Goal: Information Seeking & Learning: Learn about a topic

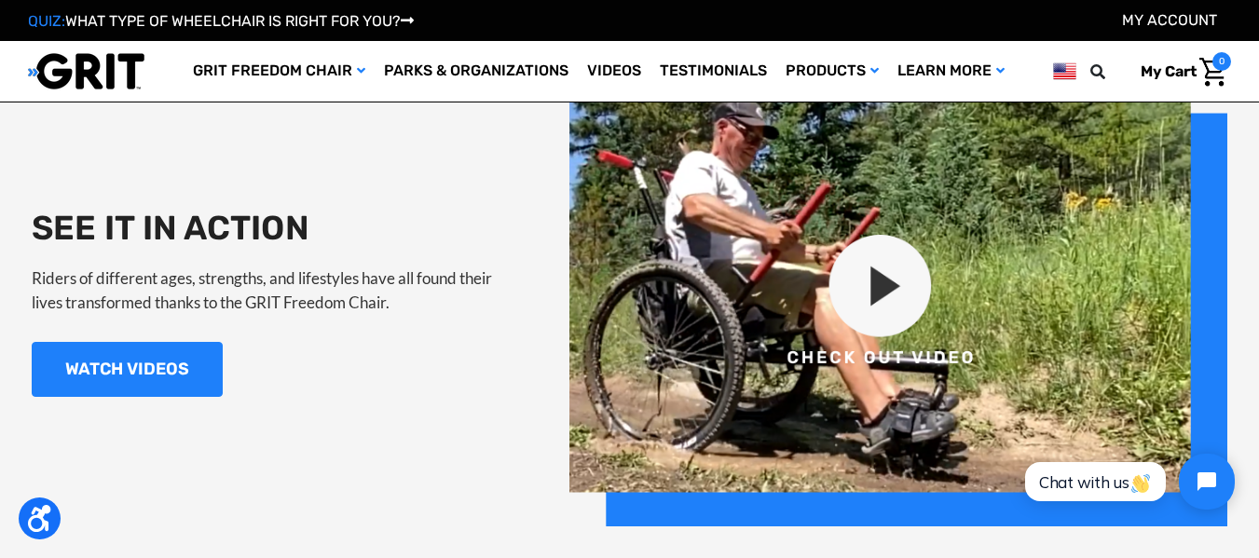
scroll to position [1790, 0]
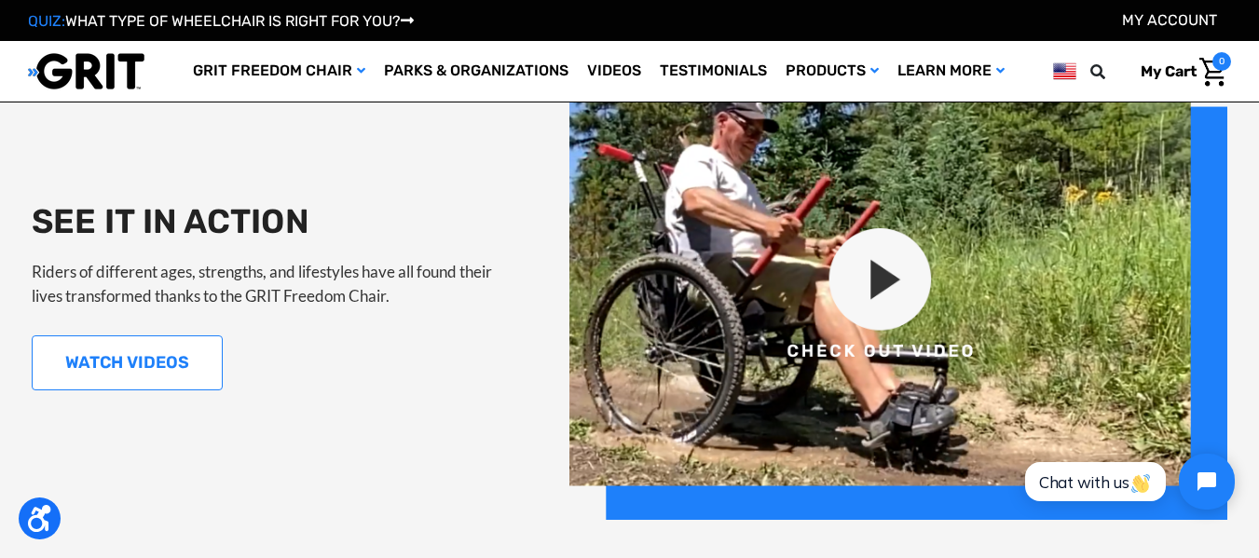
click at [101, 355] on link "WATCH VIDEOS" at bounding box center [127, 363] width 191 height 55
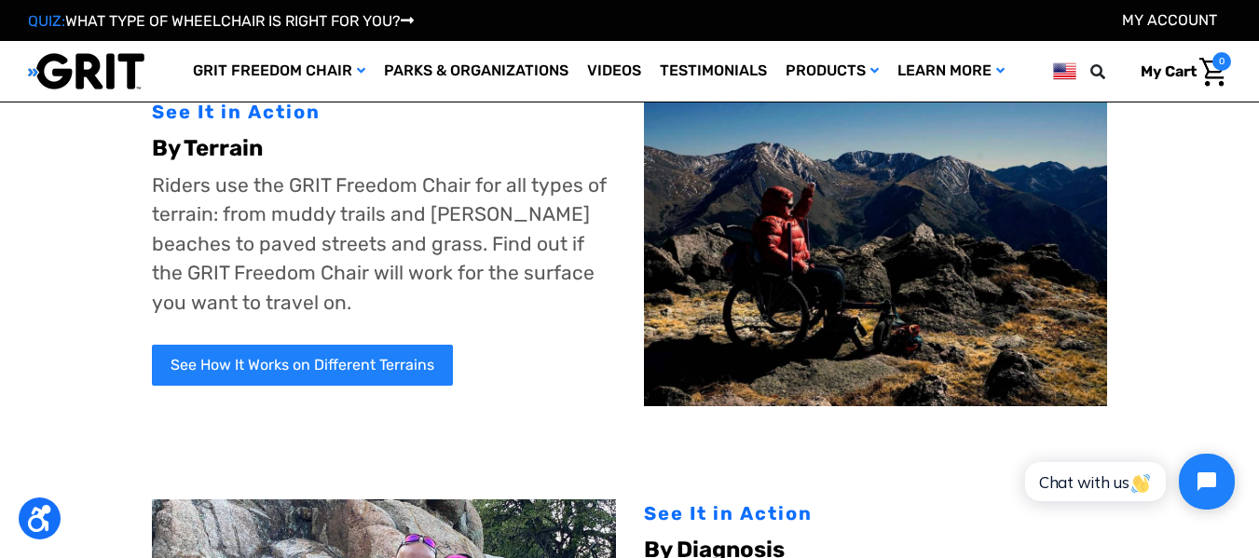
scroll to position [224, 0]
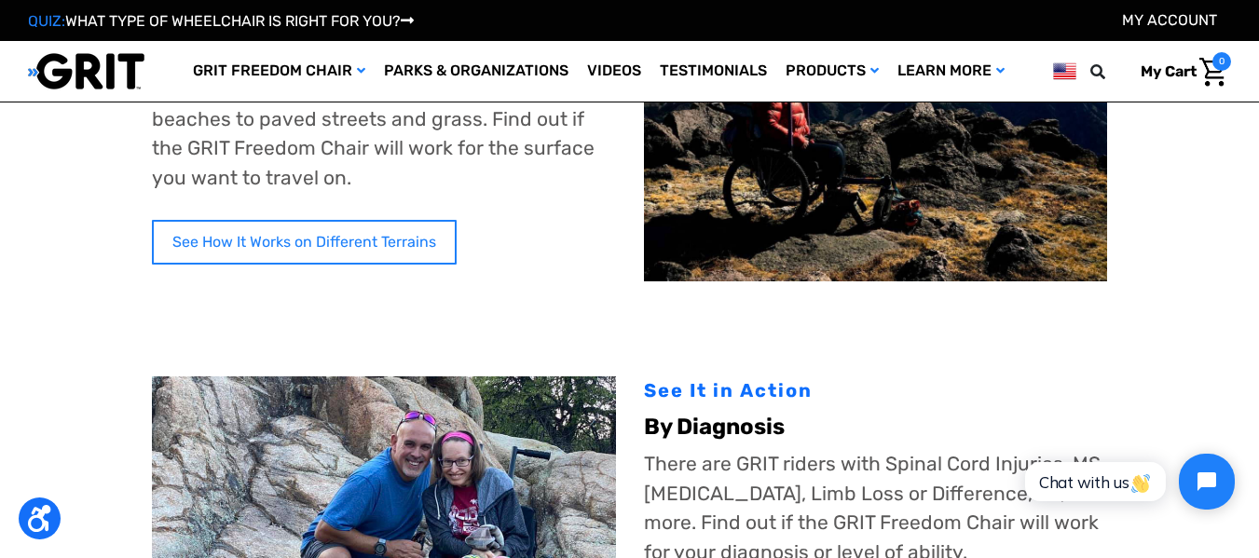
click at [311, 251] on link "See How It Works on Different Terrains" at bounding box center [304, 242] width 305 height 45
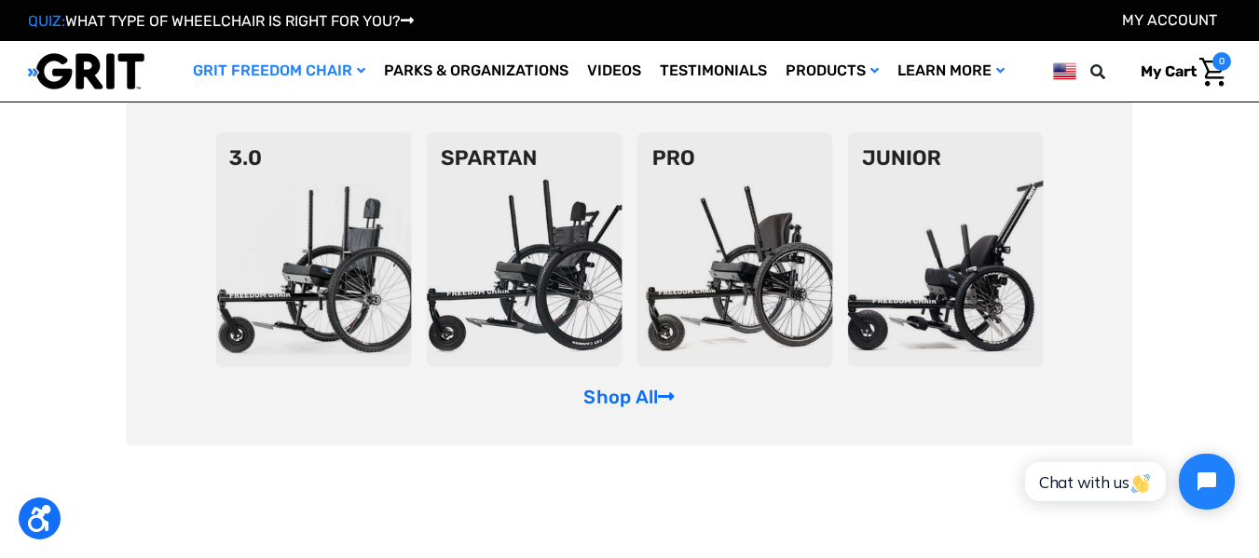
scroll to position [2386, 0]
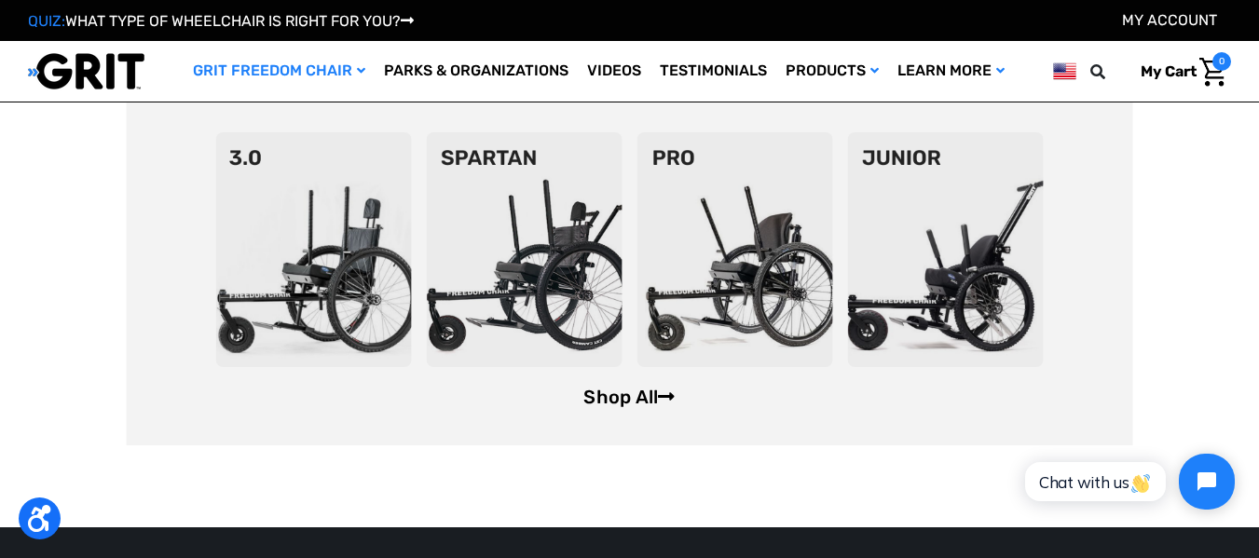
click at [646, 408] on link "Shop All" at bounding box center [629, 397] width 91 height 22
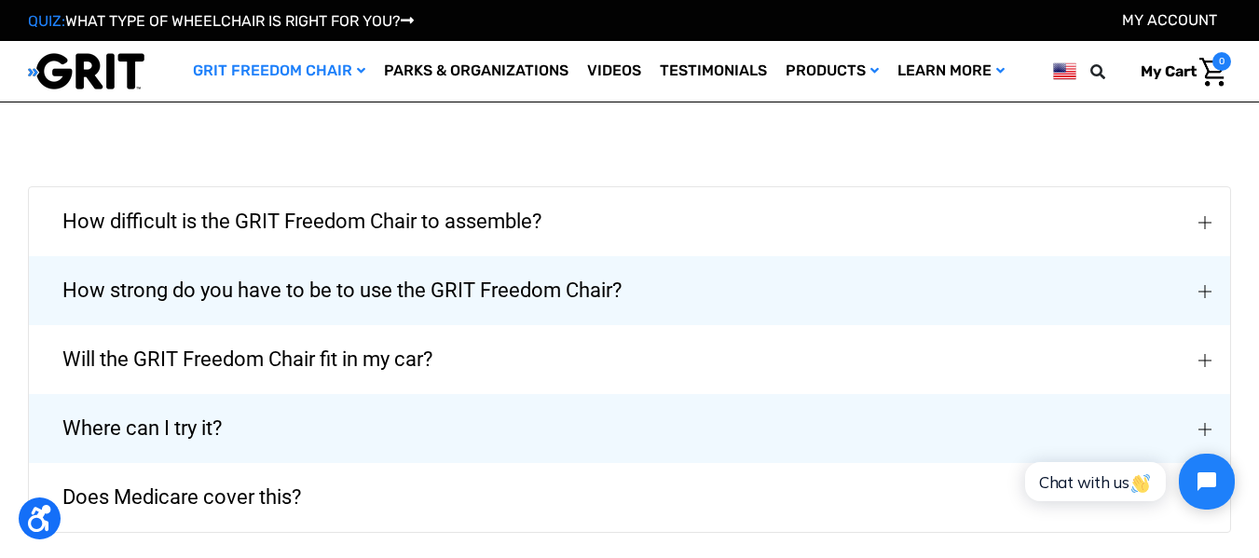
scroll to position [2871, 0]
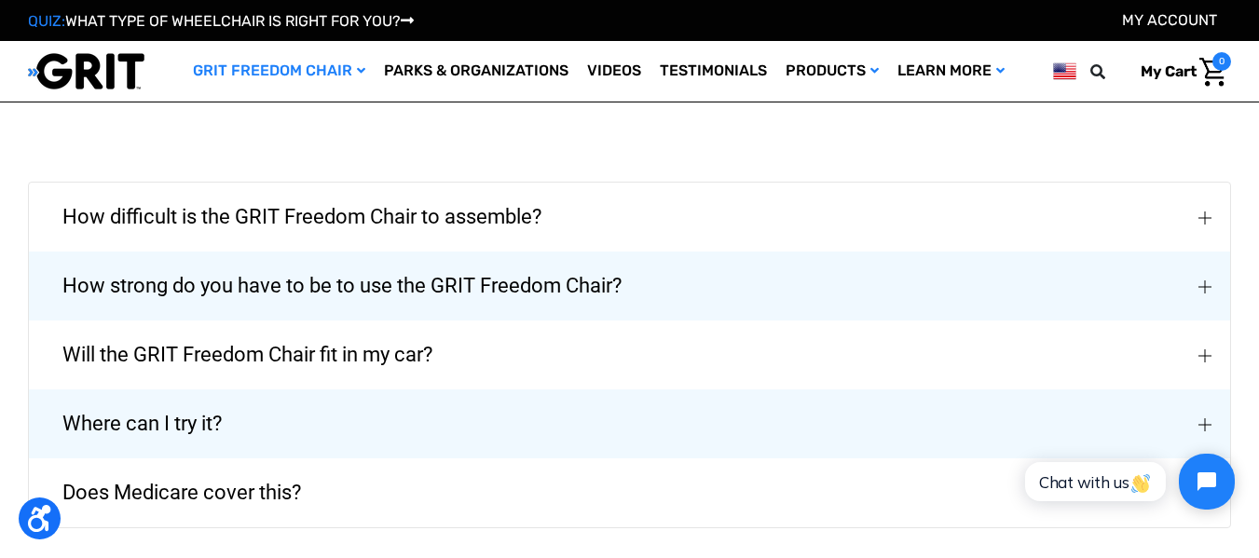
click at [563, 464] on button "Does Medicare cover this?" at bounding box center [630, 493] width 1202 height 69
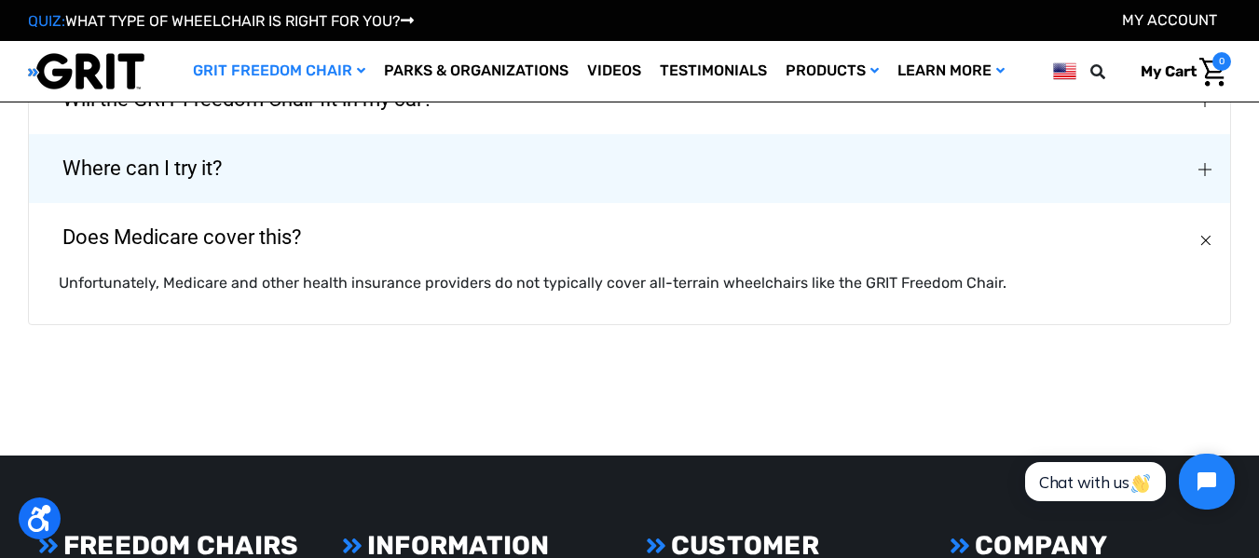
scroll to position [3356, 0]
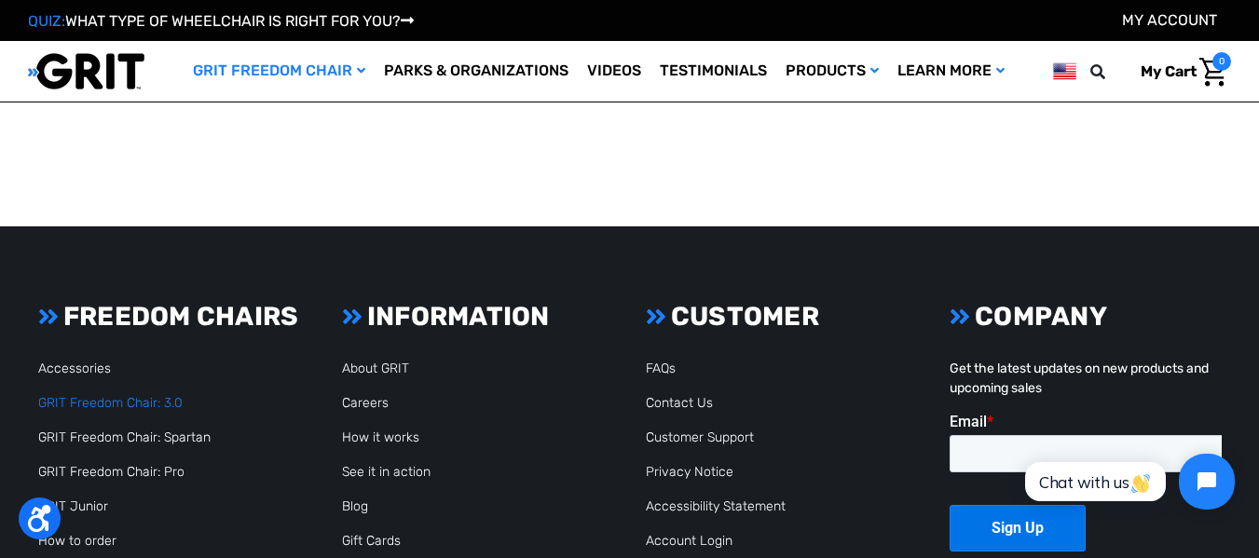
click at [142, 395] on link "GRIT Freedom Chair: 3.0" at bounding box center [110, 403] width 144 height 16
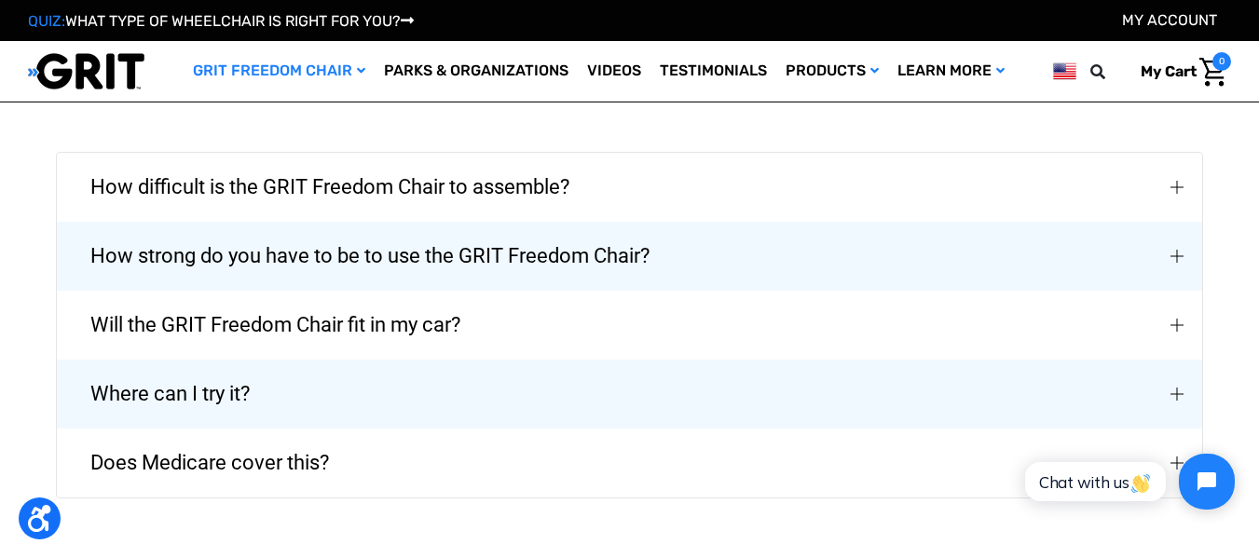
scroll to position [4213, 0]
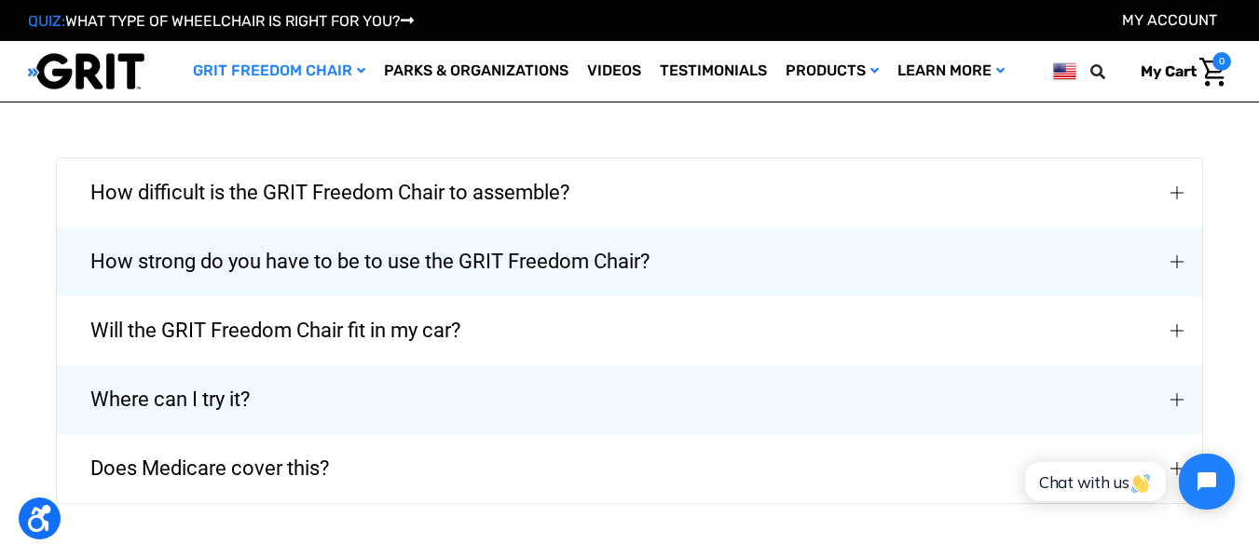
click at [298, 159] on span "How difficult is the GRIT Freedom Chair to assemble?" at bounding box center [329, 192] width 535 height 67
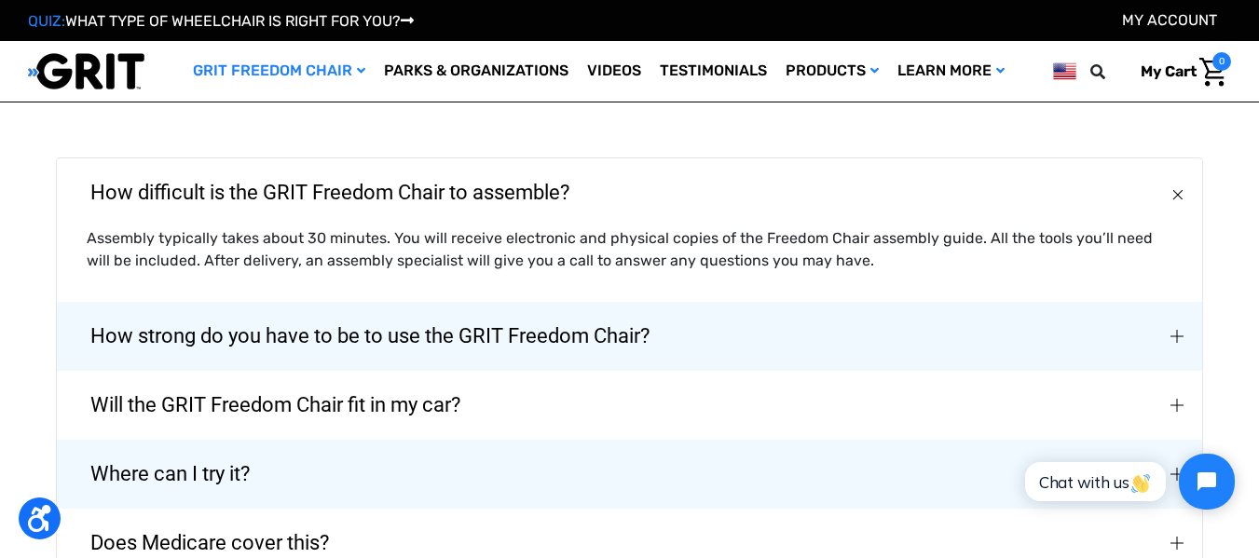
click at [279, 303] on span "How strong do you have to be to use the GRIT Freedom Chair?" at bounding box center [369, 336] width 615 height 67
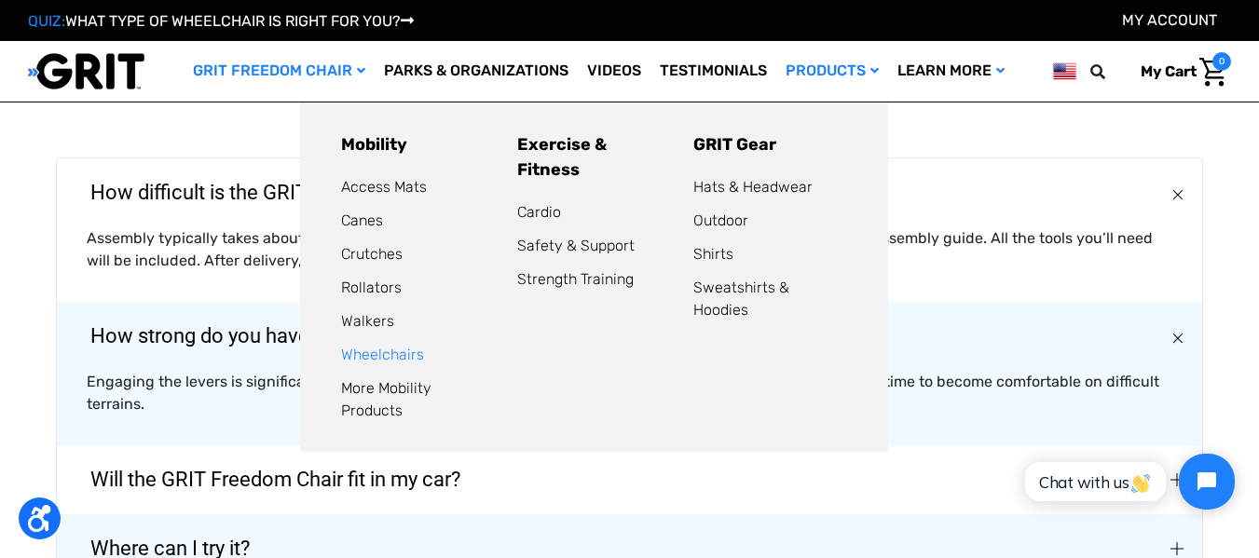
click at [364, 351] on link "Wheelchairs" at bounding box center [382, 355] width 83 height 18
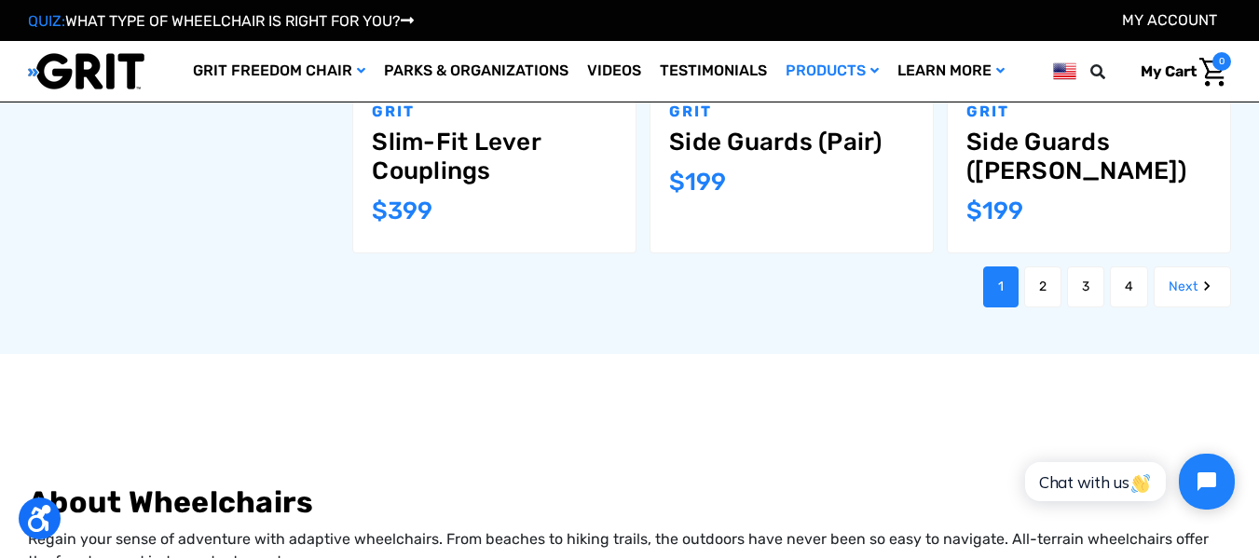
scroll to position [2169, 0]
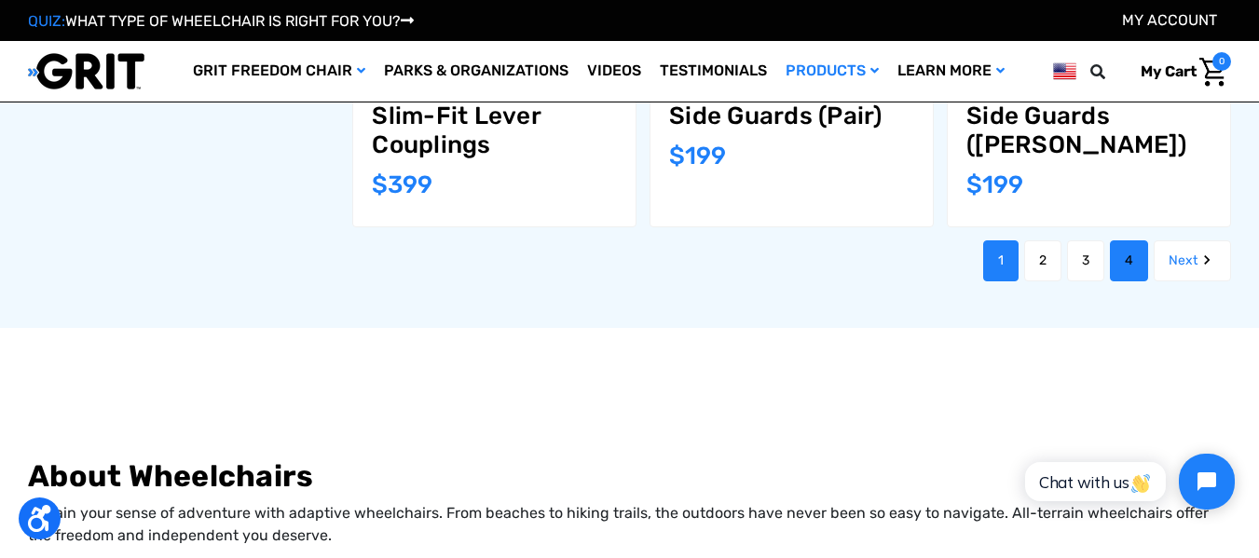
click at [1110, 241] on link "4" at bounding box center [1129, 261] width 38 height 41
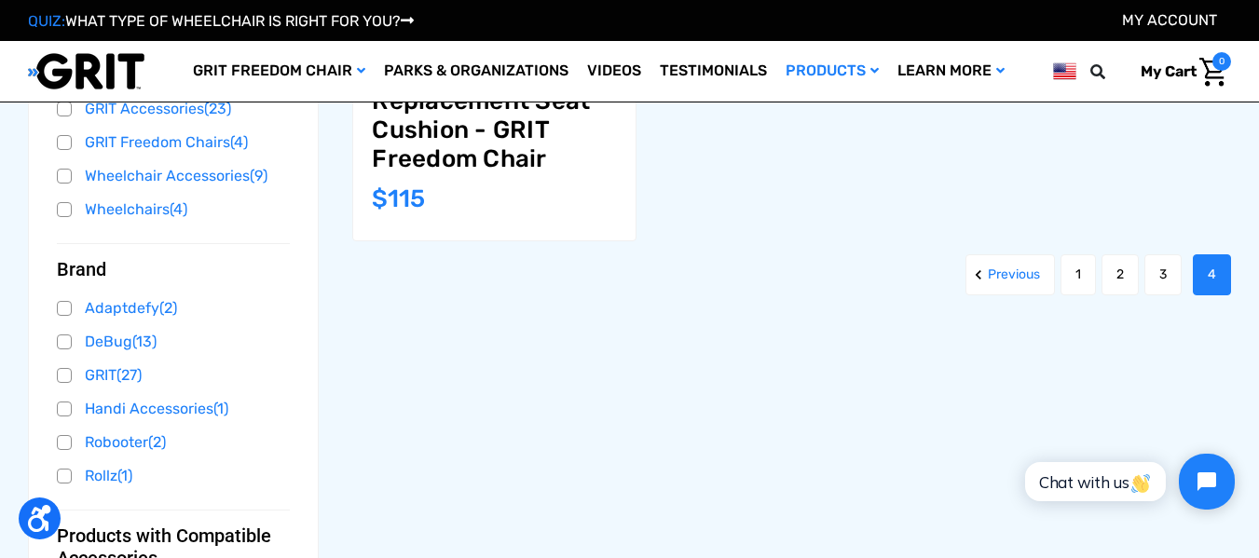
scroll to position [522, 0]
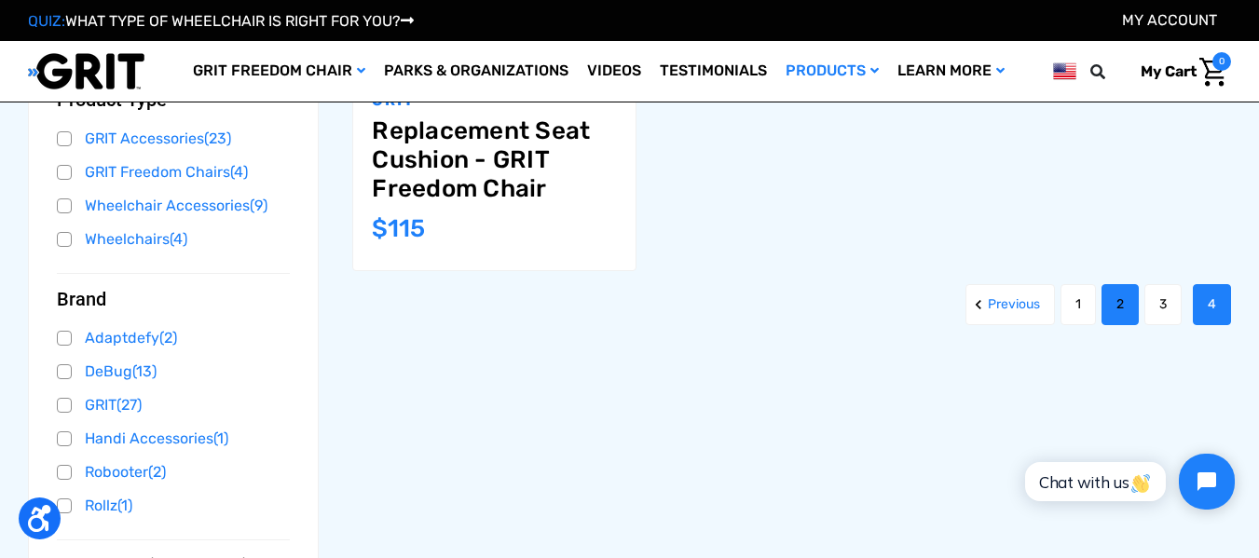
click at [1118, 308] on link "2" at bounding box center [1120, 304] width 37 height 41
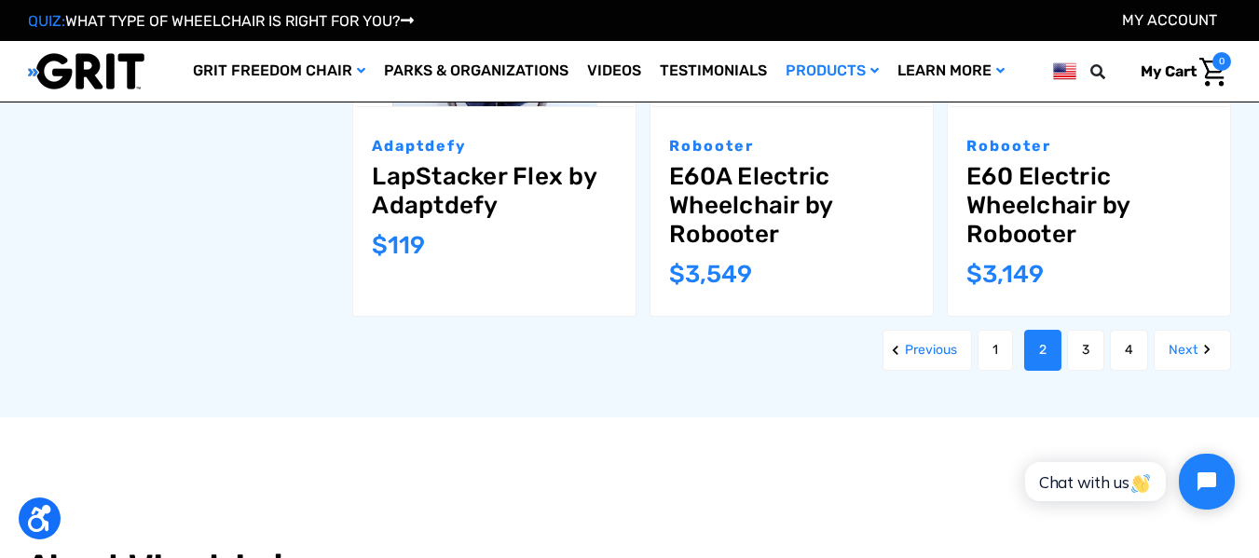
scroll to position [2088, 0]
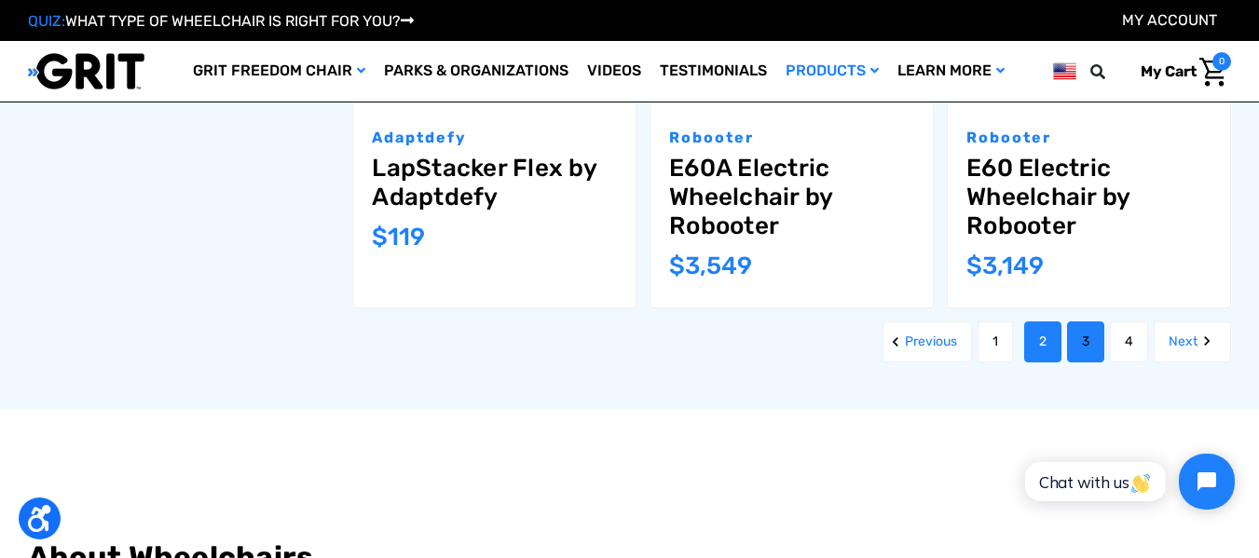
click at [1099, 352] on link "3" at bounding box center [1085, 342] width 37 height 41
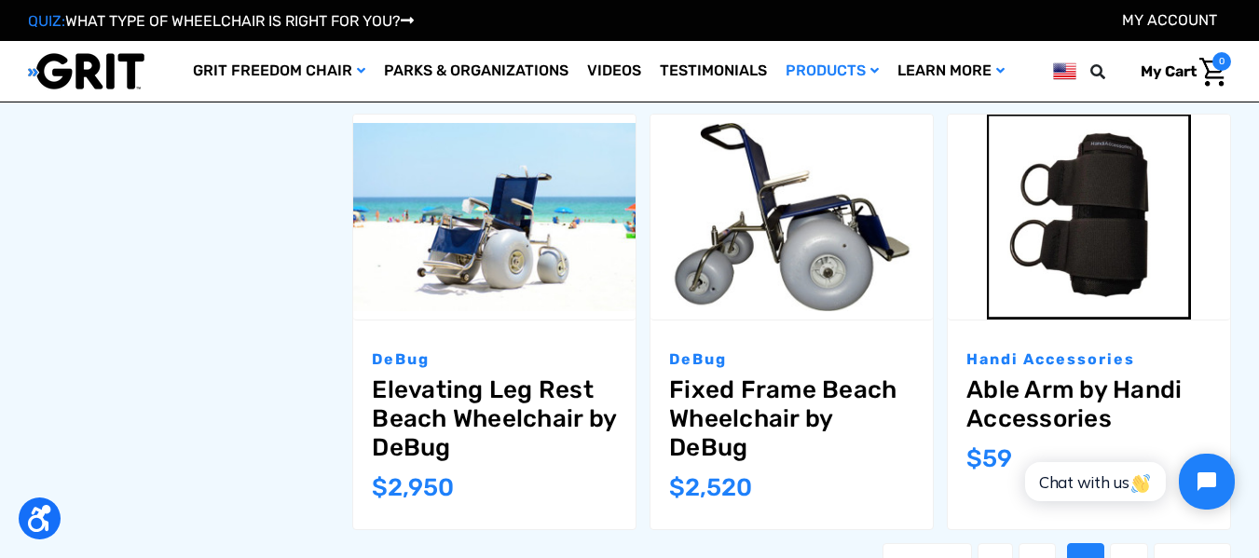
scroll to position [2014, 0]
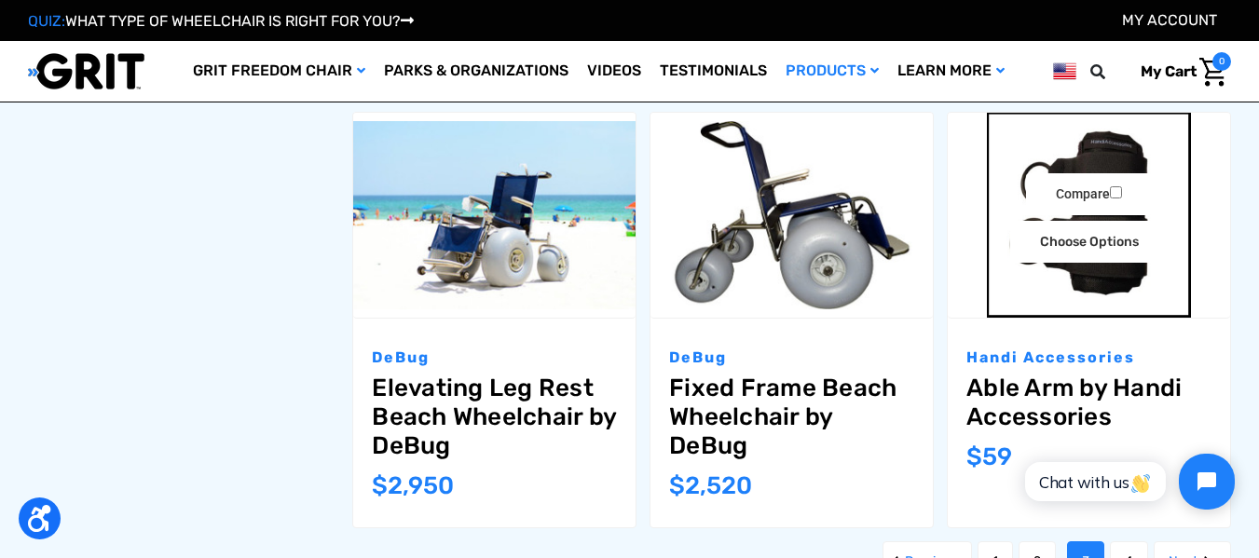
click at [1099, 374] on link "Able Arm by Handi Accessories" at bounding box center [1089, 403] width 245 height 58
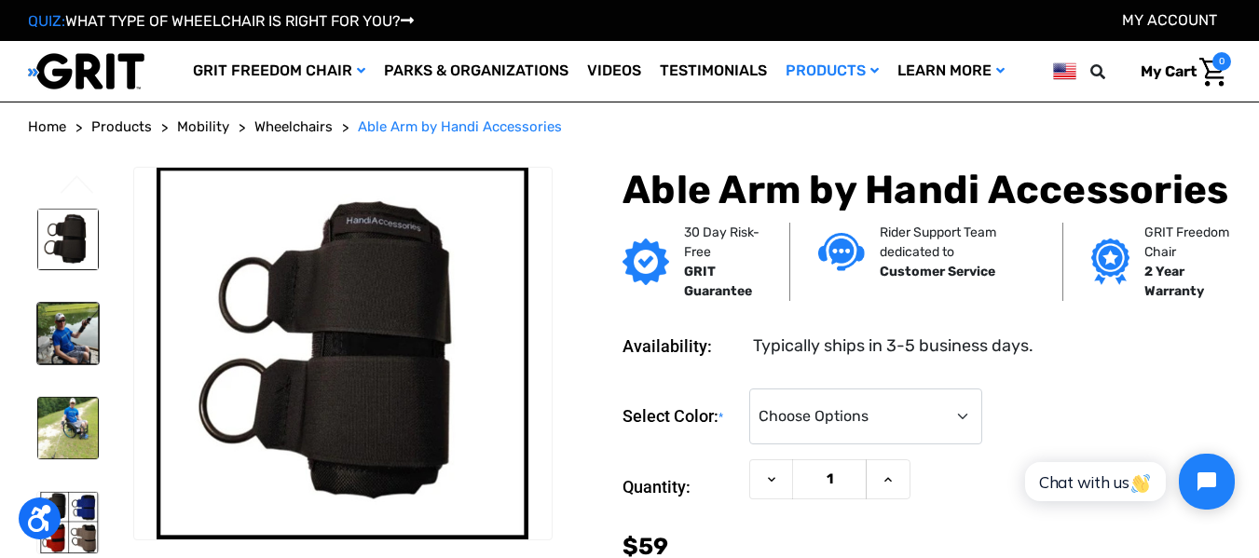
click at [83, 327] on img at bounding box center [68, 334] width 62 height 62
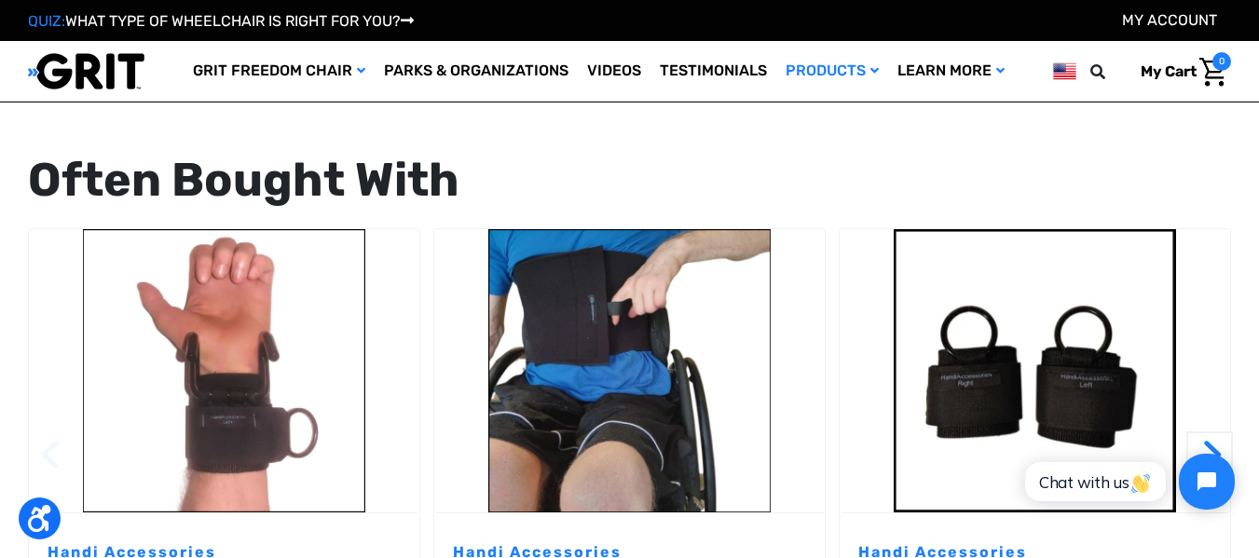
scroll to position [1641, 0]
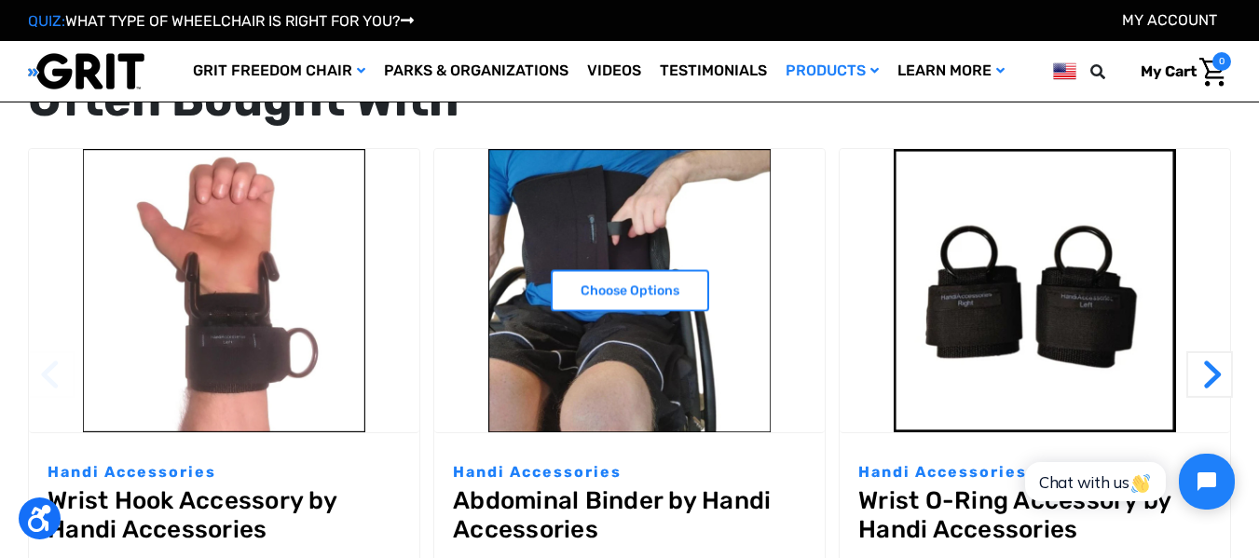
click at [565, 322] on img "Abdominal Binder by Handi Accessories,$29.95\a" at bounding box center [629, 290] width 391 height 283
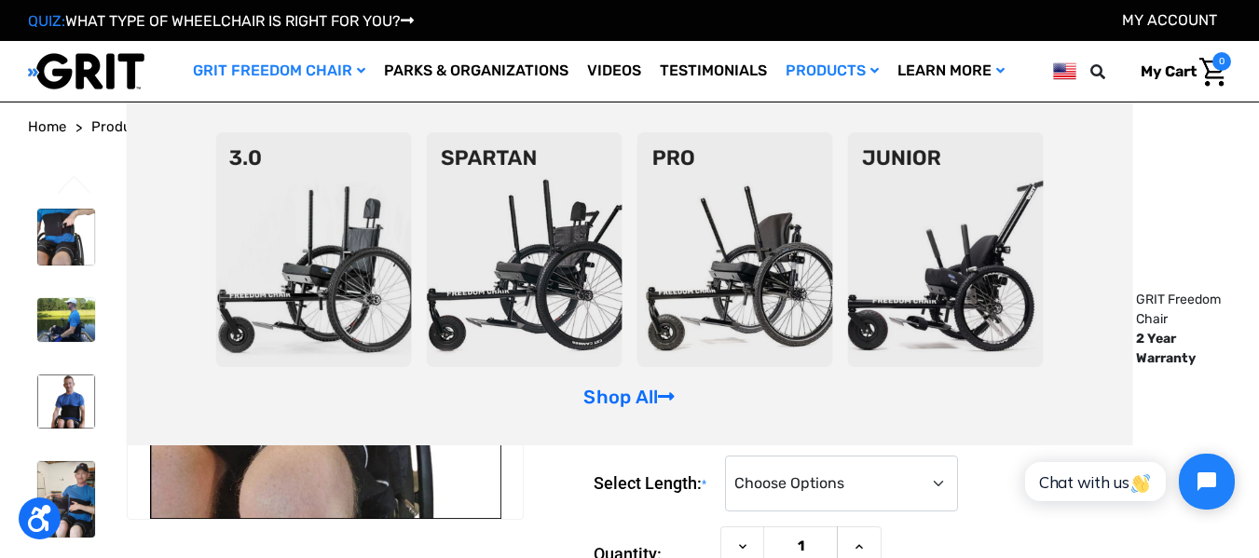
click at [215, 233] on img at bounding box center [313, 249] width 196 height 235
